Goal: Task Accomplishment & Management: Use online tool/utility

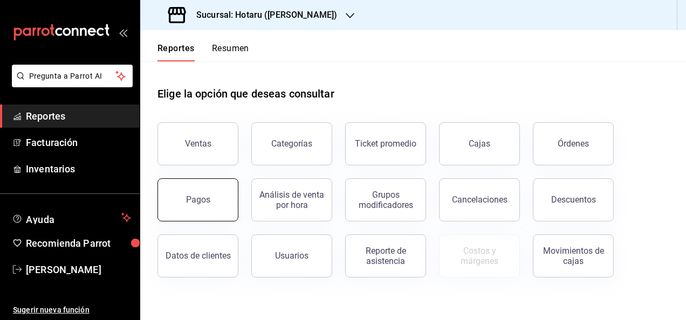
click at [197, 197] on div "Pagos" at bounding box center [198, 200] width 24 height 10
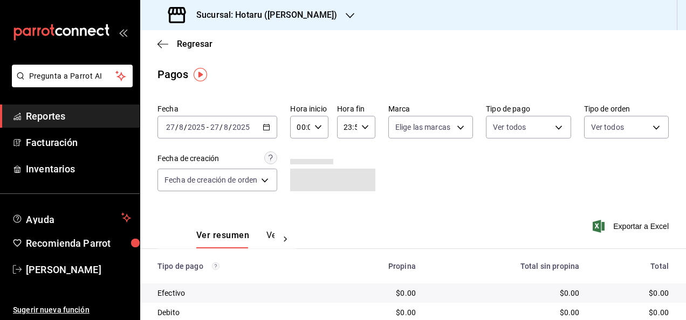
click at [268, 128] on icon "button" at bounding box center [266, 127] width 8 height 8
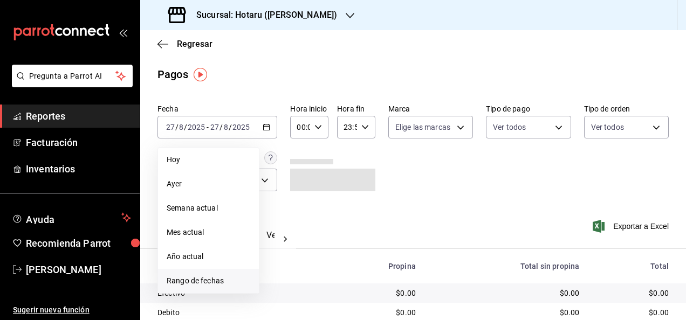
click at [231, 277] on span "Rango de fechas" at bounding box center [209, 280] width 84 height 11
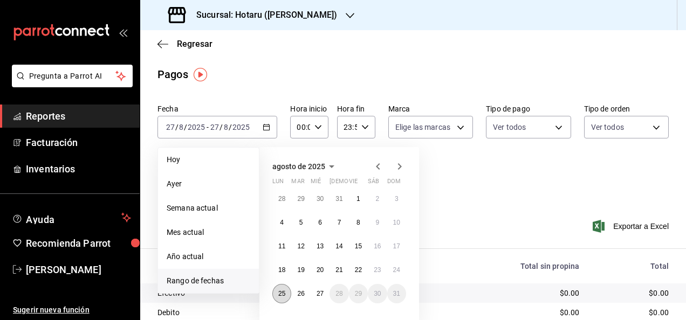
click at [282, 292] on abbr "25" at bounding box center [281, 294] width 7 height 8
click at [394, 270] on abbr "24" at bounding box center [396, 270] width 7 height 8
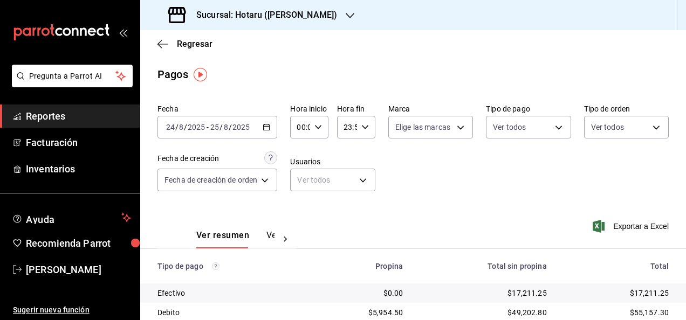
click at [271, 128] on div "[DATE] [DATE] - [DATE] [DATE]" at bounding box center [217, 127] width 120 height 23
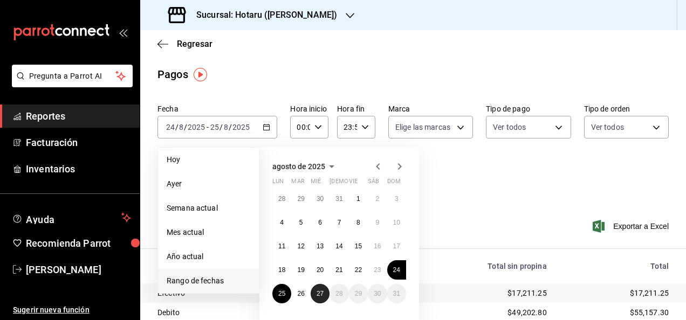
click at [317, 289] on button "27" at bounding box center [319, 293] width 19 height 19
click at [388, 270] on button "24" at bounding box center [396, 269] width 19 height 19
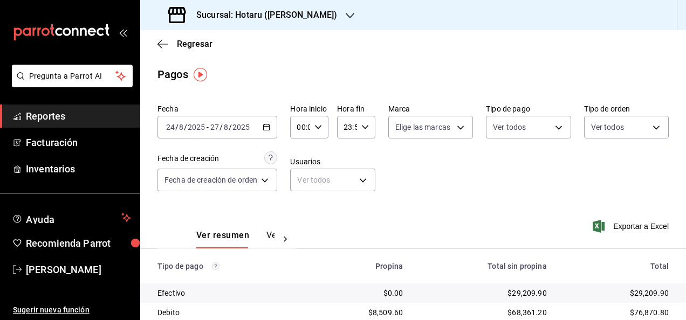
click at [320, 127] on icon "button" at bounding box center [318, 127] width 8 height 8
click at [300, 174] on span "05" at bounding box center [301, 176] width 2 height 9
type input "05:00"
click at [370, 154] on div at bounding box center [343, 160] width 686 height 320
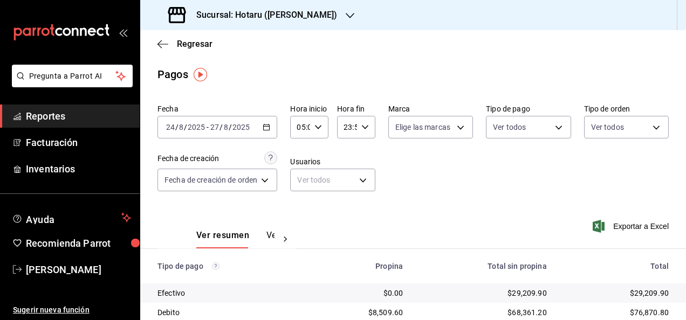
click at [367, 125] on div "23:59 Hora fin" at bounding box center [356, 127] width 38 height 23
click at [345, 176] on span "05" at bounding box center [346, 180] width 2 height 9
click at [365, 156] on span "00" at bounding box center [365, 154] width 2 height 9
type input "05:00"
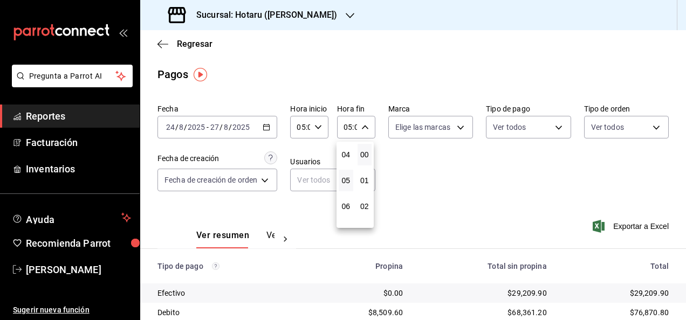
click at [369, 151] on button "00" at bounding box center [364, 155] width 15 height 22
click at [421, 162] on div at bounding box center [343, 160] width 686 height 320
click at [637, 225] on span "Exportar a Excel" at bounding box center [631, 226] width 74 height 13
click at [458, 243] on div "Ver resumen Ver pagos Exportar a Excel" at bounding box center [412, 232] width 545 height 57
click at [613, 220] on span "Exportar a Excel" at bounding box center [631, 226] width 74 height 13
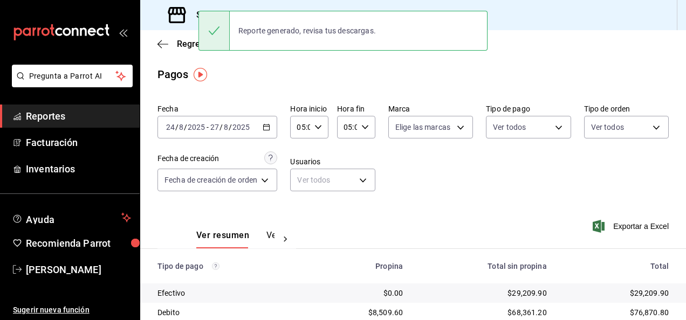
click at [319, 114] on div "Hora inicio 05:00 Hora inicio" at bounding box center [309, 121] width 38 height 34
click at [295, 84] on div at bounding box center [343, 160] width 686 height 320
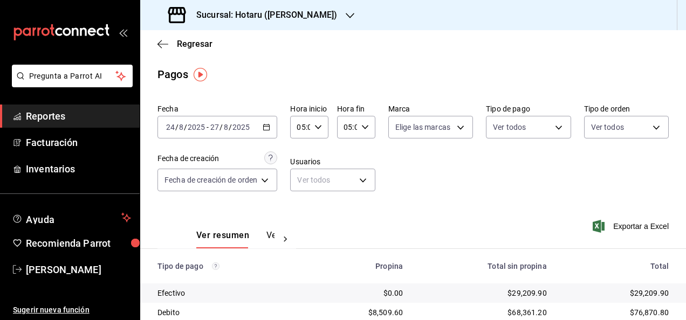
click at [345, 12] on icon "button" at bounding box center [349, 15] width 9 height 9
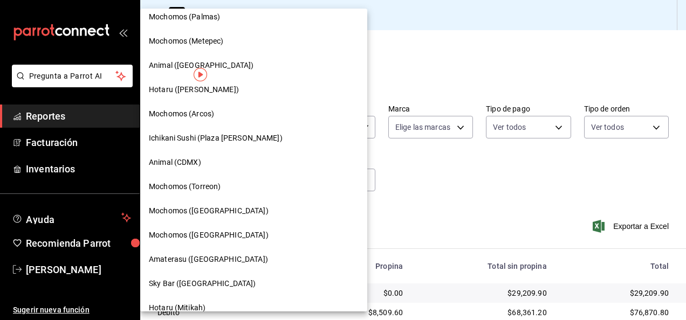
scroll to position [179, 0]
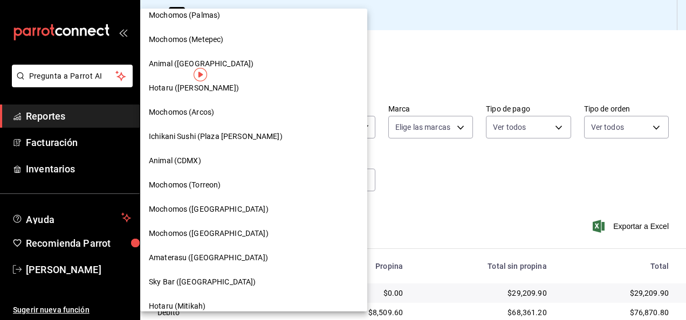
click at [379, 71] on div at bounding box center [343, 160] width 686 height 320
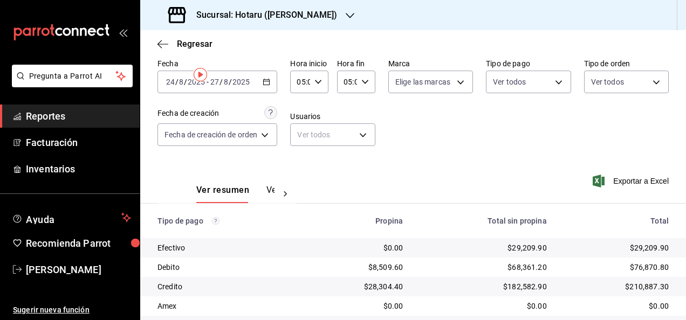
scroll to position [0, 0]
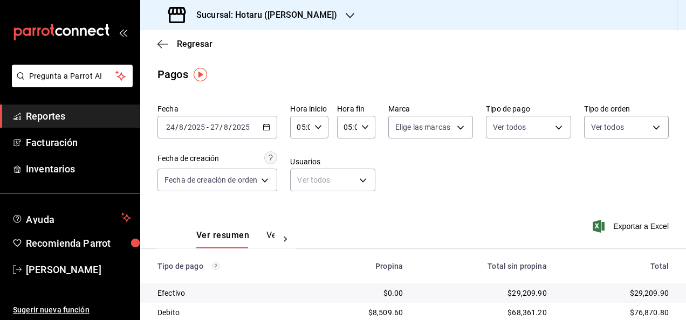
click at [345, 10] on div at bounding box center [349, 15] width 9 height 11
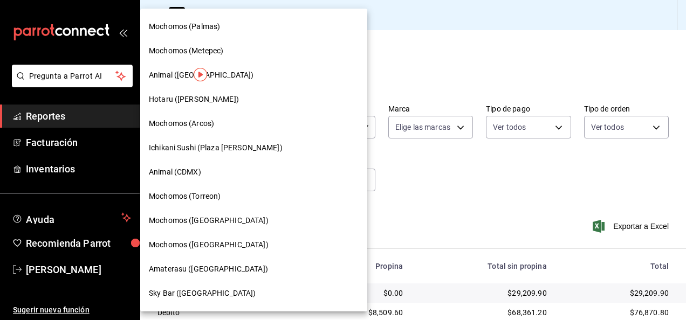
scroll to position [244, 0]
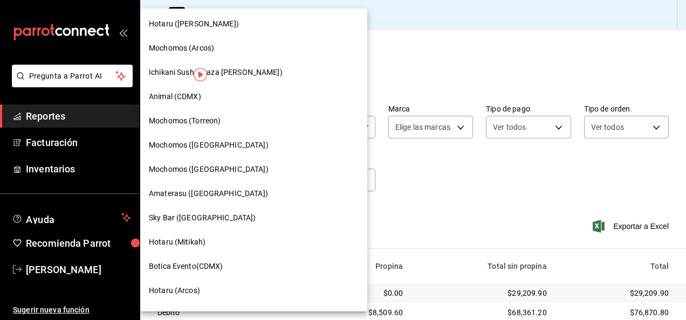
click at [415, 81] on div at bounding box center [343, 160] width 686 height 320
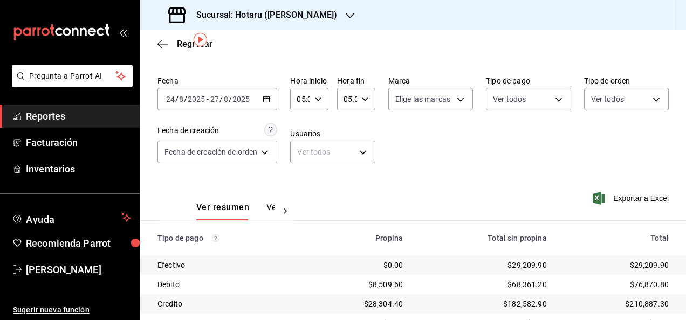
scroll to position [37, 0]
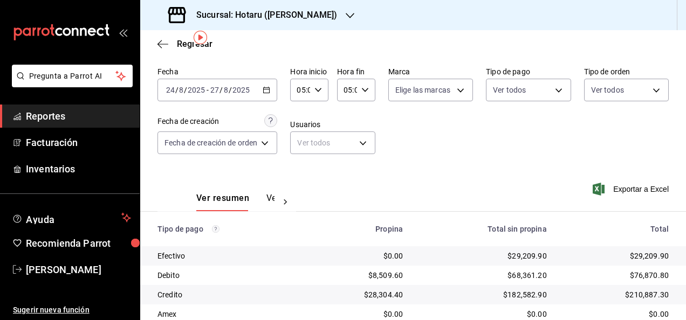
click at [266, 91] on icon "button" at bounding box center [266, 90] width 8 height 8
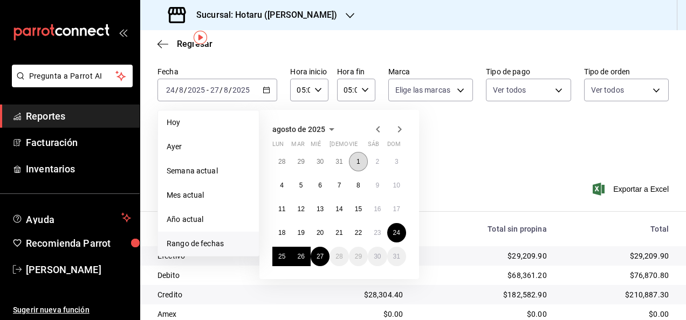
click at [357, 156] on button "1" at bounding box center [358, 161] width 19 height 19
click at [322, 248] on button "27" at bounding box center [319, 256] width 19 height 19
type input "00:00"
type input "23:59"
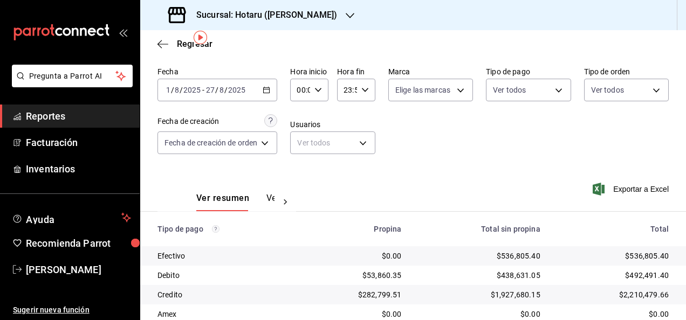
click at [316, 97] on div "00:00 Hora inicio" at bounding box center [309, 90] width 38 height 23
click at [299, 163] on button "05" at bounding box center [300, 169] width 15 height 22
type input "05:00"
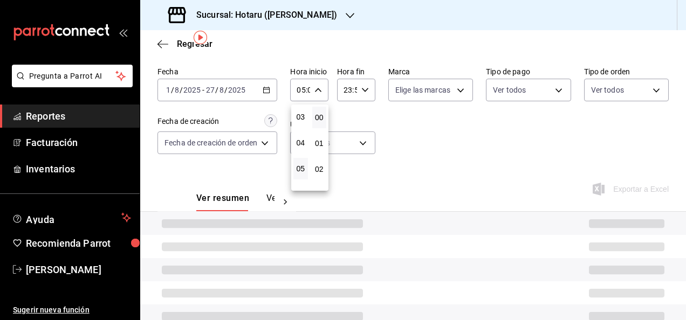
click at [365, 96] on div at bounding box center [343, 160] width 686 height 320
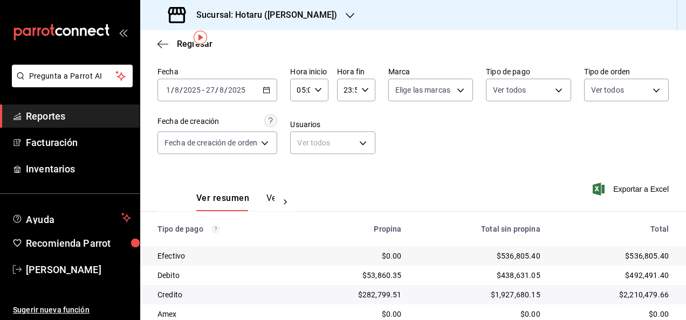
click at [362, 93] on icon "button" at bounding box center [365, 90] width 8 height 8
click at [341, 113] on button "05" at bounding box center [345, 124] width 15 height 22
click at [364, 115] on span "00" at bounding box center [365, 117] width 2 height 9
type input "05:00"
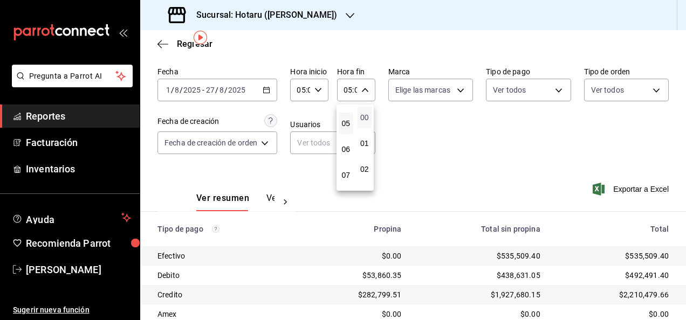
click at [364, 115] on span "00" at bounding box center [365, 117] width 2 height 9
click at [457, 123] on div at bounding box center [343, 160] width 686 height 320
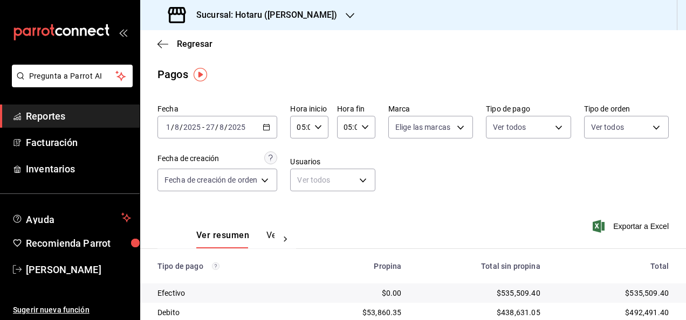
click at [62, 115] on span "Reportes" at bounding box center [78, 116] width 105 height 15
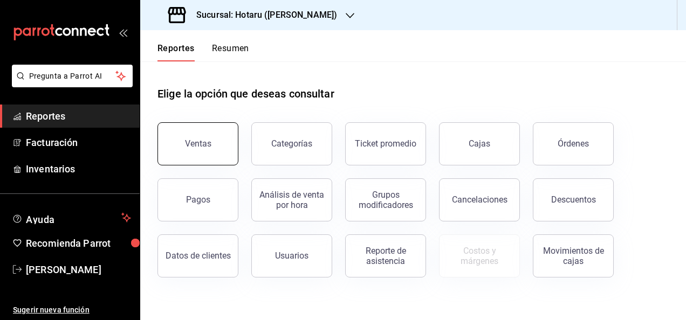
click at [183, 156] on button "Ventas" at bounding box center [197, 143] width 81 height 43
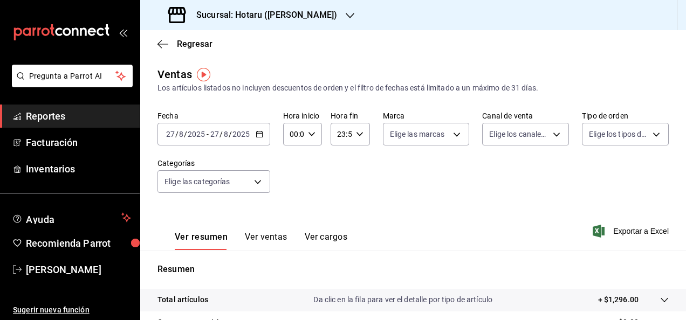
click at [261, 136] on icon "button" at bounding box center [259, 134] width 8 height 8
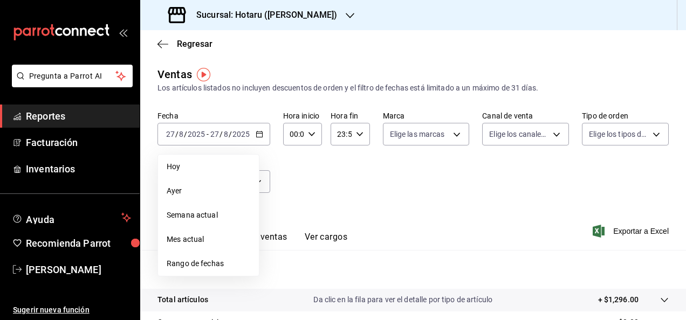
click at [210, 260] on span "Rango de fechas" at bounding box center [209, 263] width 84 height 11
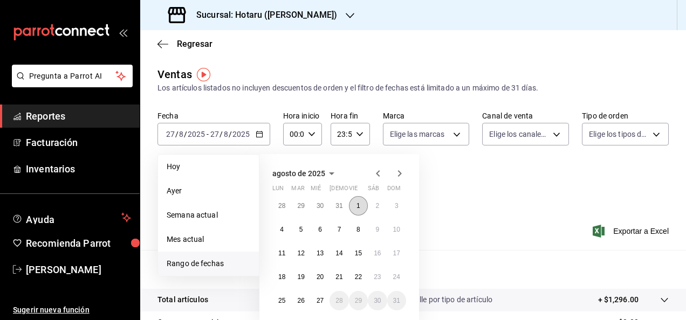
click at [357, 210] on button "1" at bounding box center [358, 205] width 19 height 19
click at [320, 297] on abbr "27" at bounding box center [319, 301] width 7 height 8
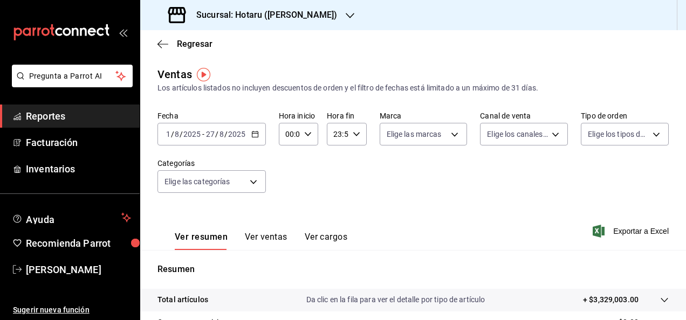
click at [309, 143] on div "00:00 Hora inicio" at bounding box center [298, 134] width 39 height 23
click at [287, 200] on button "05" at bounding box center [287, 209] width 15 height 22
type input "05:00"
click at [339, 188] on div at bounding box center [343, 160] width 686 height 320
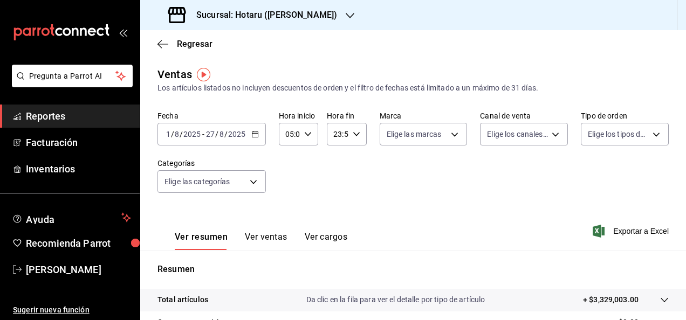
click at [355, 133] on \(Stroke\) "button" at bounding box center [355, 134] width 6 height 4
click at [334, 171] on button "05" at bounding box center [334, 177] width 15 height 22
click at [355, 163] on span "00" at bounding box center [354, 161] width 2 height 9
type input "05:00"
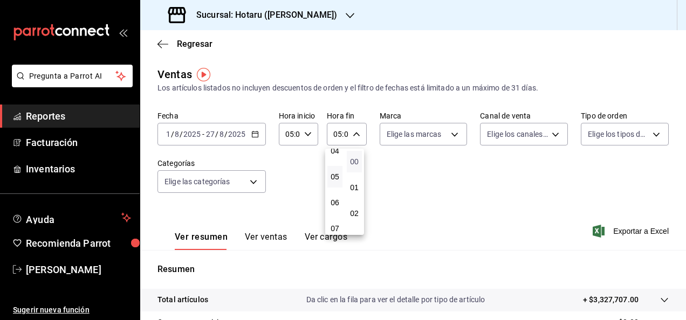
click at [355, 163] on span "00" at bounding box center [354, 161] width 2 height 9
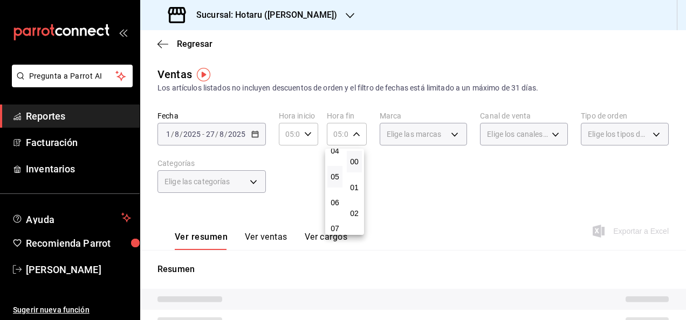
click at [394, 164] on div at bounding box center [343, 160] width 686 height 320
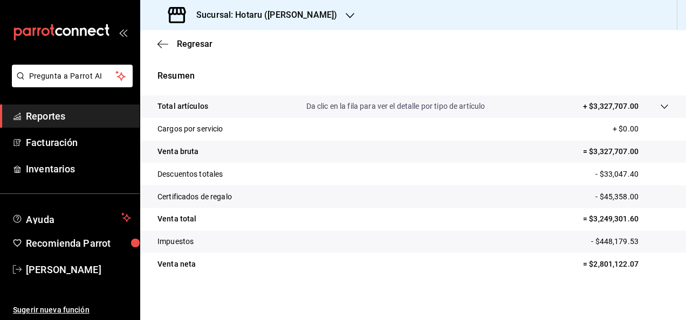
scroll to position [196, 0]
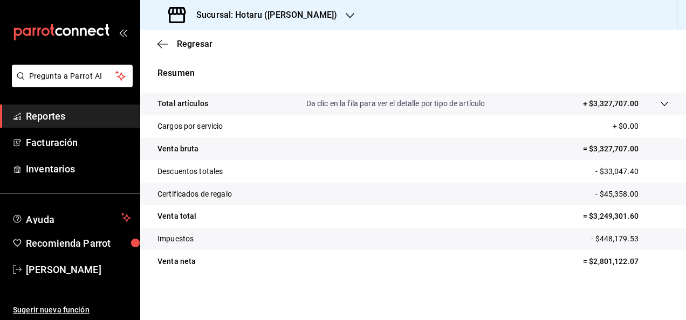
click at [574, 200] on tr "Certificados de regalo - $45,358.00" at bounding box center [412, 194] width 545 height 23
drag, startPoint x: 582, startPoint y: 212, endPoint x: 640, endPoint y: 214, distance: 58.2
click at [640, 214] on p "= $3,249,301.60" at bounding box center [626, 216] width 86 height 11
click at [639, 213] on p "= $3,249,301.60" at bounding box center [626, 216] width 86 height 11
click at [579, 202] on tr "Certificados de regalo - $45,358.00" at bounding box center [412, 194] width 545 height 23
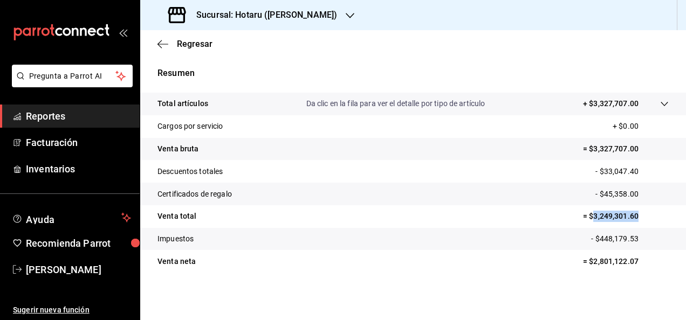
drag, startPoint x: 586, startPoint y: 216, endPoint x: 636, endPoint y: 217, distance: 50.1
click at [636, 217] on p "= $3,249,301.60" at bounding box center [626, 216] width 86 height 11
copy p "3,249,301.60"
click at [296, 15] on div "Sucursal: Hotaru ([PERSON_NAME])" at bounding box center [254, 15] width 210 height 30
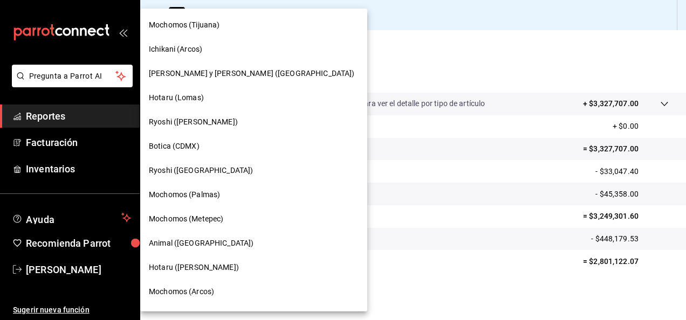
click at [297, 15] on div "Mochomos (Tijuana)" at bounding box center [253, 25] width 227 height 24
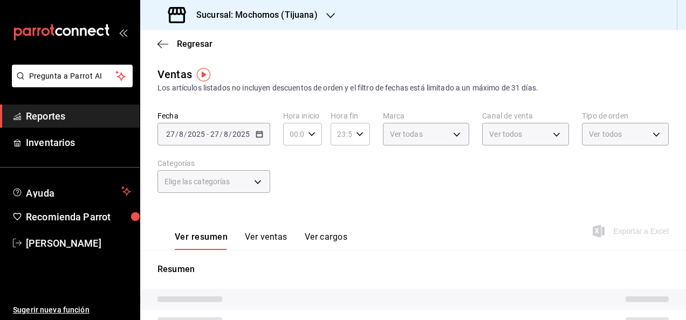
type input "05:00"
click at [328, 13] on icon "button" at bounding box center [330, 15] width 9 height 9
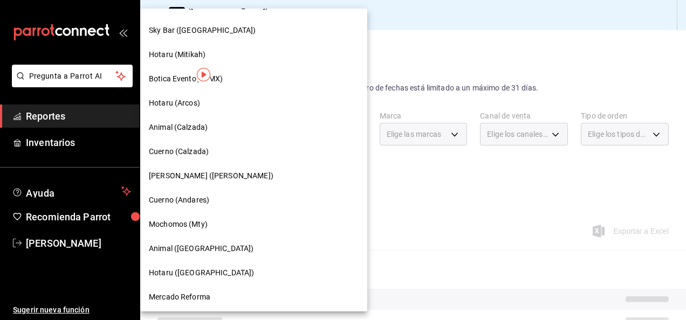
scroll to position [485, 0]
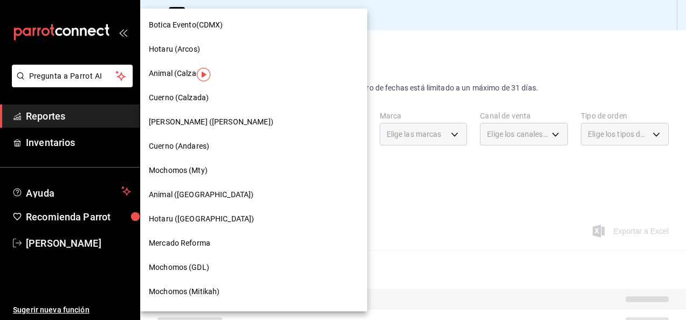
click at [233, 211] on div "Hotaru ([GEOGRAPHIC_DATA])" at bounding box center [253, 219] width 227 height 24
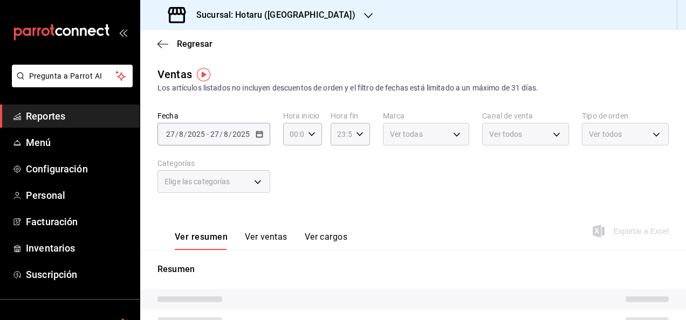
type input "05:00"
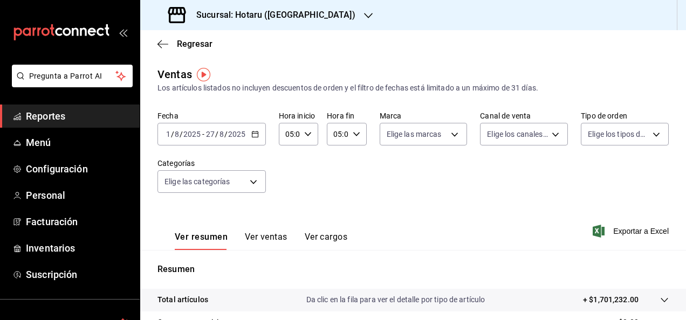
click at [355, 135] on icon "button" at bounding box center [356, 134] width 8 height 8
click at [351, 156] on button "00" at bounding box center [354, 162] width 15 height 22
click at [436, 172] on div at bounding box center [343, 160] width 686 height 320
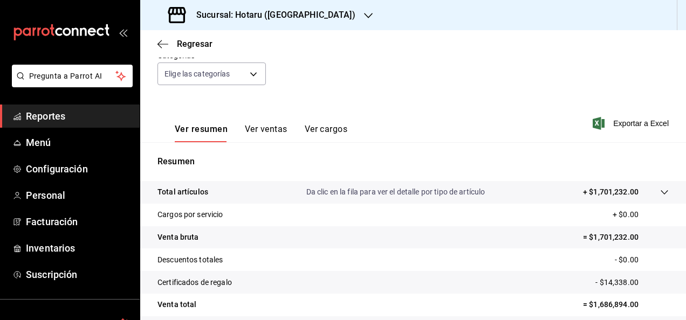
scroll to position [196, 0]
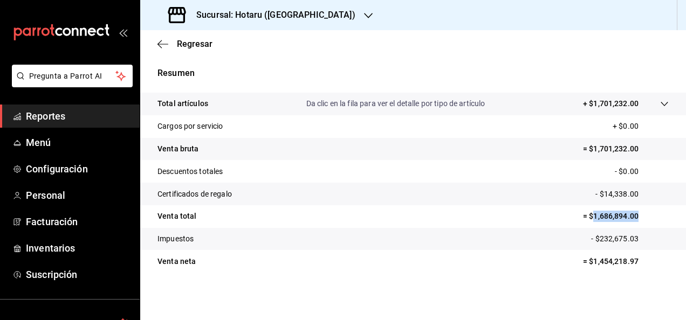
drag, startPoint x: 583, startPoint y: 214, endPoint x: 634, endPoint y: 207, distance: 51.7
click at [634, 207] on tr "Venta total = $1,686,894.00" at bounding box center [412, 216] width 545 height 23
copy p "1,686,894.00"
click at [89, 115] on span "Reportes" at bounding box center [78, 116] width 105 height 15
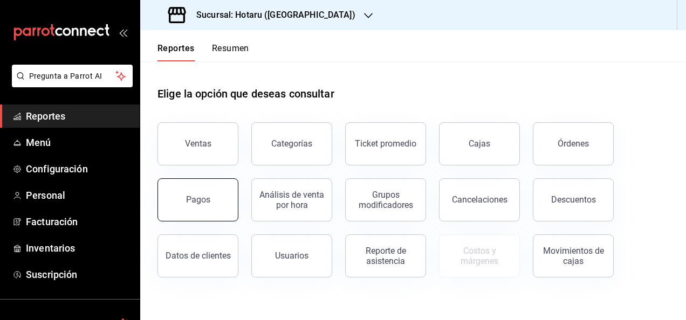
click at [179, 188] on button "Pagos" at bounding box center [197, 199] width 81 height 43
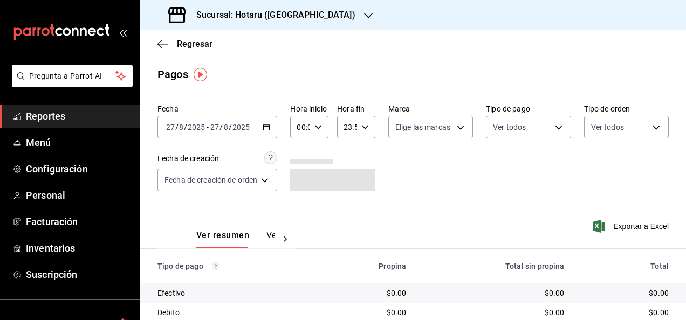
click at [272, 134] on div "[DATE] [DATE] - [DATE] [DATE]" at bounding box center [217, 127] width 120 height 23
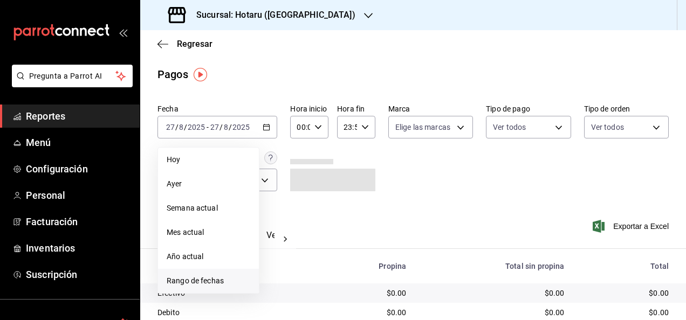
click at [241, 276] on span "Rango de fechas" at bounding box center [209, 280] width 84 height 11
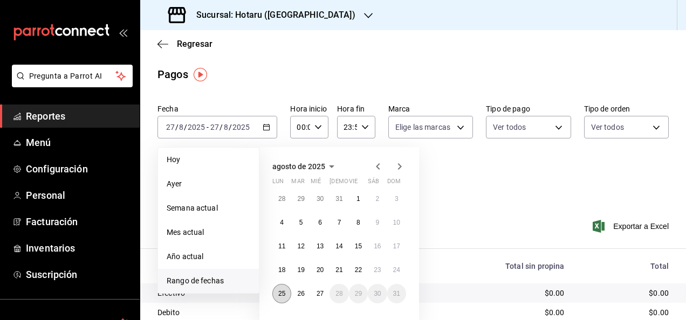
click at [286, 290] on button "25" at bounding box center [281, 293] width 19 height 19
click at [319, 293] on abbr "27" at bounding box center [319, 294] width 7 height 8
click at [279, 296] on abbr "25" at bounding box center [281, 294] width 7 height 8
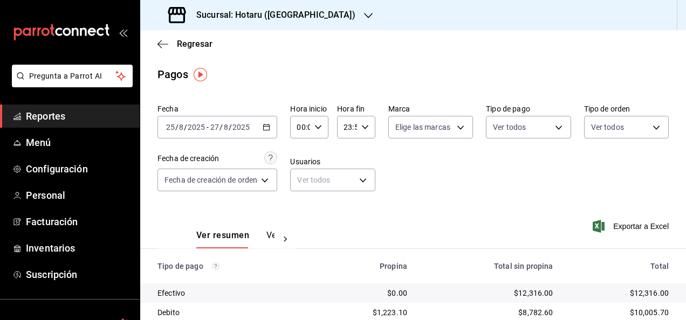
click at [316, 131] on div "00:00 Hora inicio" at bounding box center [309, 127] width 38 height 23
click at [298, 214] on button "05" at bounding box center [300, 223] width 15 height 22
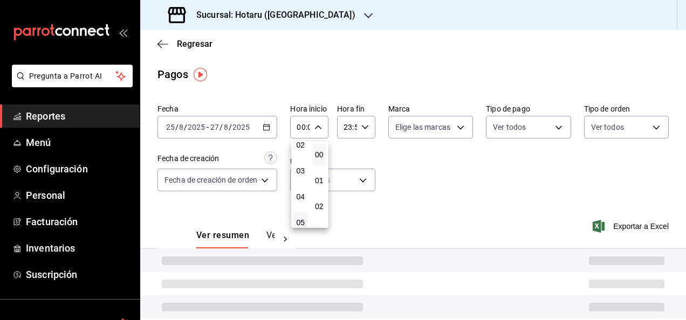
type input "05:00"
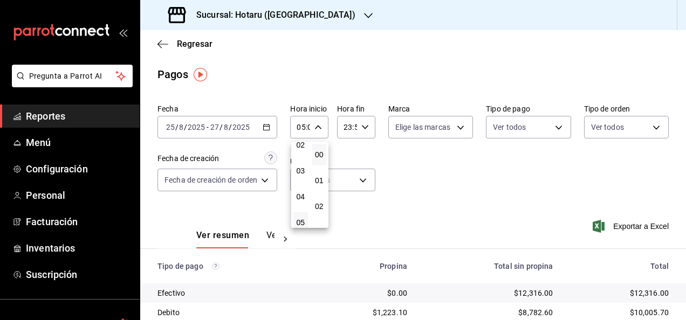
drag, startPoint x: 373, startPoint y: 152, endPoint x: 362, endPoint y: 126, distance: 28.7
click at [362, 126] on div at bounding box center [343, 160] width 686 height 320
click at [366, 127] on icon "button" at bounding box center [365, 127] width 8 height 8
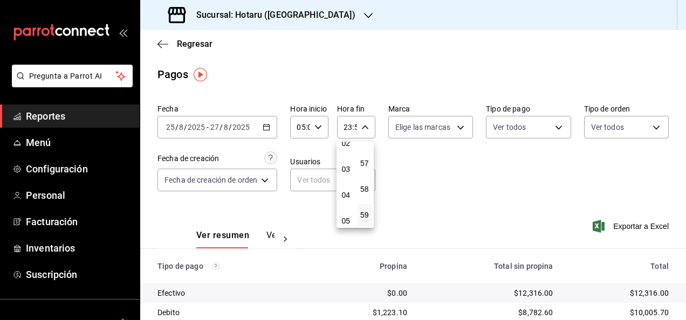
scroll to position [68, 0]
click at [345, 216] on span "05" at bounding box center [346, 216] width 2 height 9
click at [365, 158] on span "00" at bounding box center [365, 154] width 2 height 9
type input "05:00"
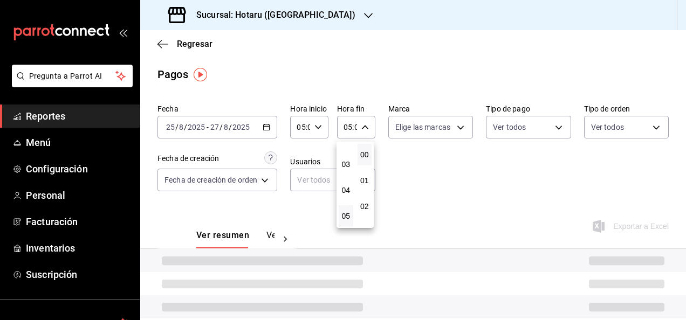
click at [414, 154] on div at bounding box center [343, 160] width 686 height 320
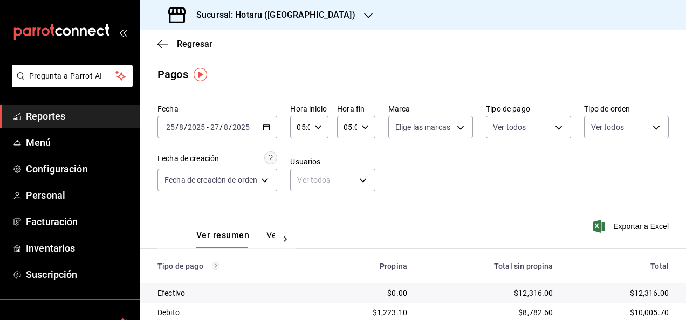
click at [365, 127] on icon "button" at bounding box center [365, 127] width 8 height 8
click at [366, 146] on button "00" at bounding box center [364, 155] width 15 height 22
click at [474, 210] on div at bounding box center [343, 160] width 686 height 320
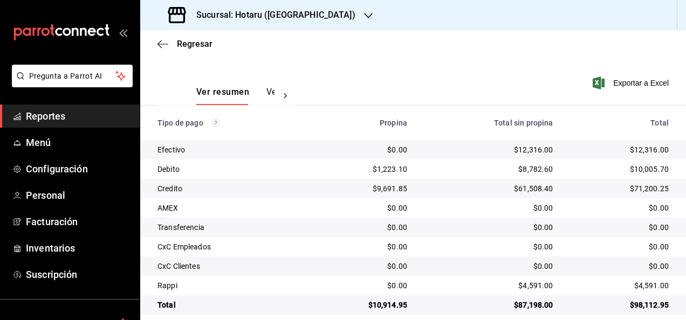
scroll to position [155, 0]
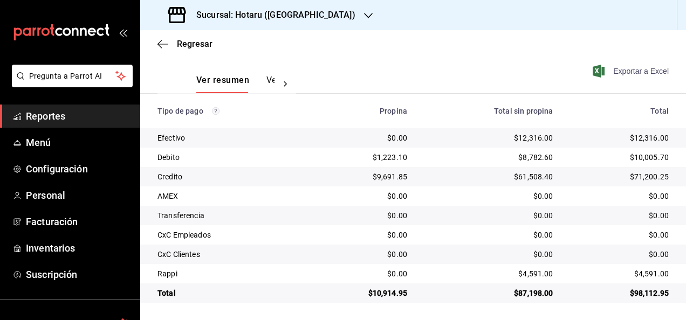
click at [622, 73] on span "Exportar a Excel" at bounding box center [631, 71] width 74 height 13
click at [388, 61] on div "Ver resumen Ver pagos Exportar a Excel" at bounding box center [412, 77] width 545 height 57
